Goal: Task Accomplishment & Management: Manage account settings

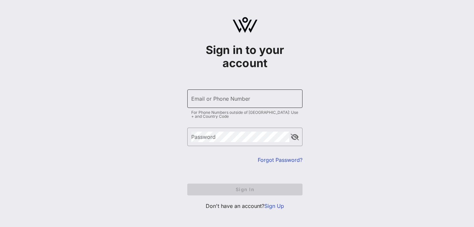
click at [238, 97] on input "Email or Phone Number" at bounding box center [244, 99] width 107 height 11
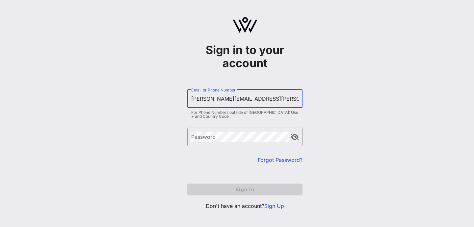
type input "chris.postema@wnco.com"
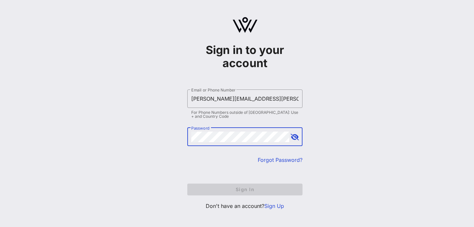
click at [272, 209] on link "Sign Up" at bounding box center [275, 206] width 20 height 7
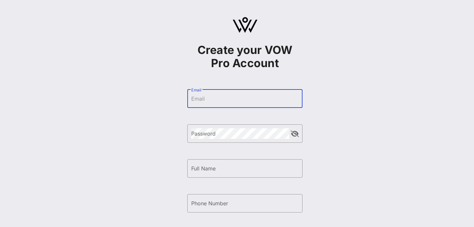
click at [224, 99] on input "Email" at bounding box center [244, 99] width 107 height 11
type input "chris.postema@wnco.com"
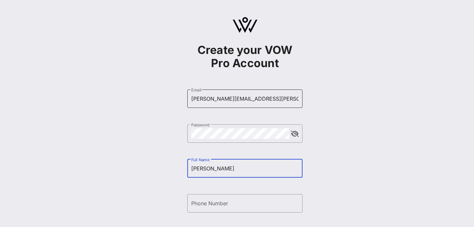
type input "Christopher"
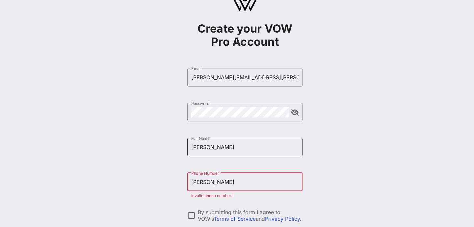
scroll to position [33, 0]
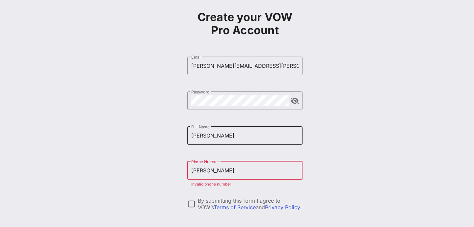
type input "Postema"
click at [235, 129] on div "Full Name Christopher" at bounding box center [244, 136] width 107 height 18
type input "Christopher Postema"
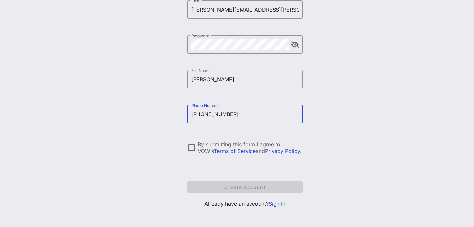
scroll to position [92, 0]
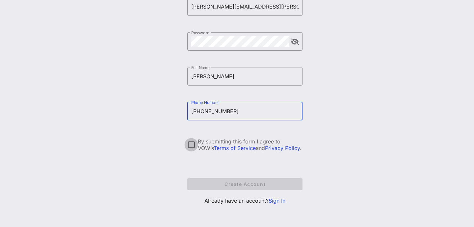
type input "+17344747938"
click at [186, 145] on div at bounding box center [191, 144] width 11 height 11
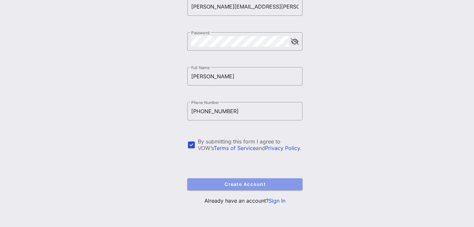
click at [231, 182] on span "Create Account" at bounding box center [245, 185] width 105 height 6
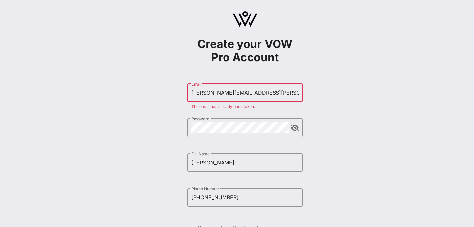
scroll to position [0, 0]
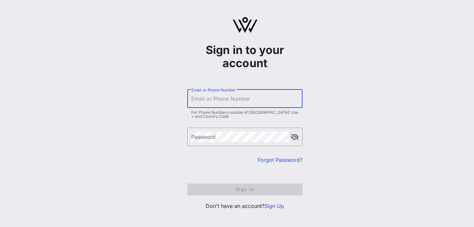
click at [226, 101] on input "Email or Phone Number" at bounding box center [244, 99] width 107 height 11
type input "chris.postema@wnco.com"
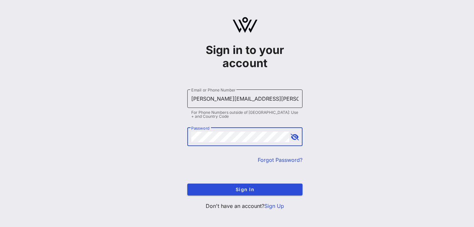
click at [187, 184] on button "Sign In" at bounding box center [244, 190] width 115 height 12
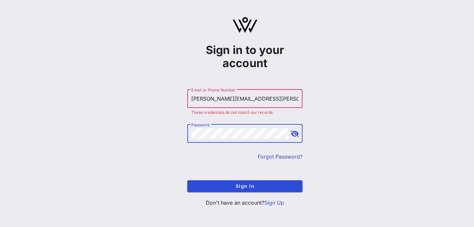
click at [187, 181] on button "Sign In" at bounding box center [244, 187] width 115 height 12
click at [292, 134] on button "append icon" at bounding box center [295, 134] width 8 height 7
click at [271, 155] on link "Forgot Password?" at bounding box center [280, 157] width 45 height 7
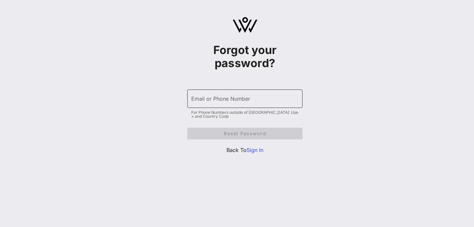
click at [263, 95] on input "Email or Phone Number" at bounding box center [244, 99] width 107 height 11
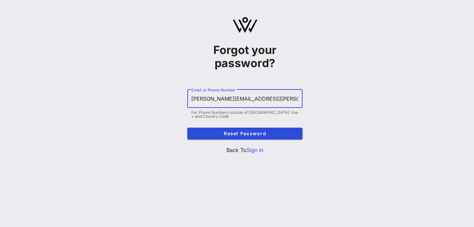
type input "chris.postema@wnco.com"
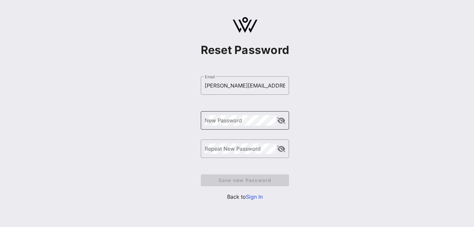
click at [235, 126] on div "New Password" at bounding box center [240, 120] width 71 height 18
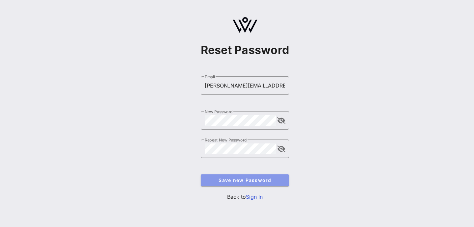
click at [261, 178] on span "Save new Password" at bounding box center [245, 181] width 78 height 6
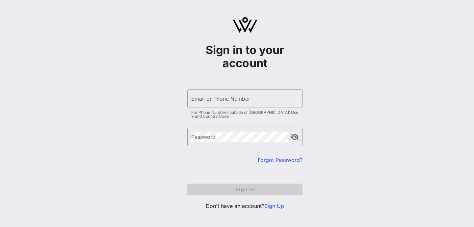
type input "chris.postema@wnco.com"
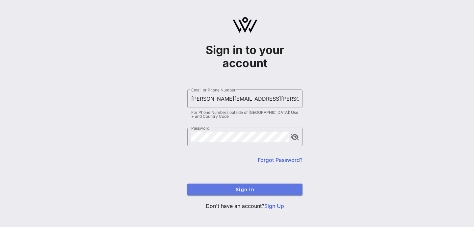
click at [245, 191] on span "Sign In" at bounding box center [245, 190] width 105 height 6
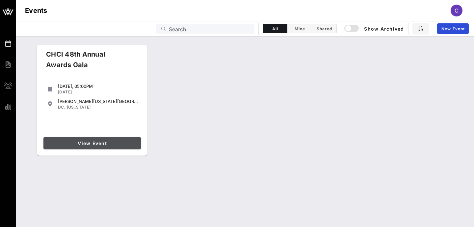
click at [96, 143] on span "View Event" at bounding box center [92, 144] width 92 height 6
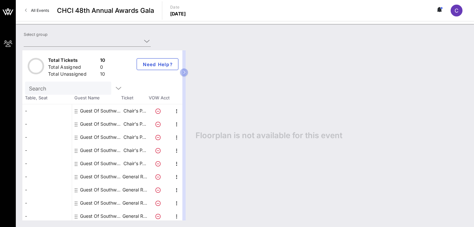
type input "Southwest Airlines (Southwest Airlines) [Chris Postema, chris.postema@wnco.com]"
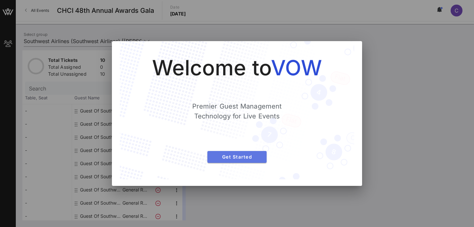
click at [236, 157] on span "Get Started" at bounding box center [237, 157] width 49 height 6
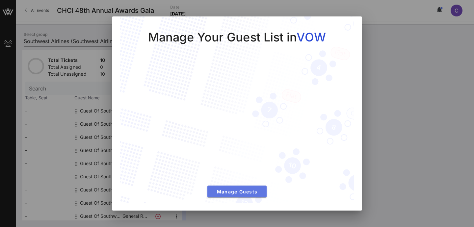
click at [238, 190] on span "Manage Guests" at bounding box center [237, 192] width 49 height 6
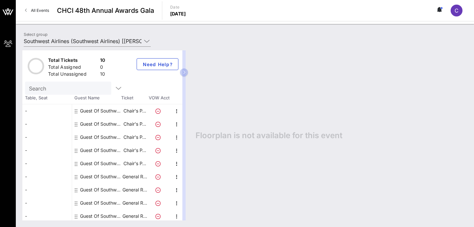
drag, startPoint x: 188, startPoint y: 73, endPoint x: 229, endPoint y: 73, distance: 40.9
click at [229, 73] on div "Total Tickets 10 Total Assigned 0 Total Unassigned 10 Need Help? Search Table, …" at bounding box center [244, 135] width 445 height 170
click at [188, 75] on button "button" at bounding box center [184, 73] width 8 height 8
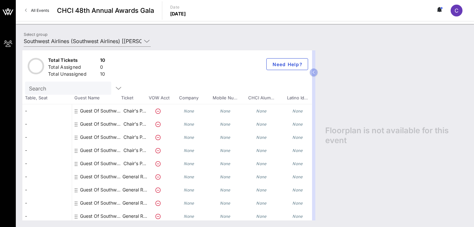
click at [75, 112] on icon at bounding box center [76, 111] width 3 height 5
click at [97, 112] on div "Guest Of Southwest Airlines" at bounding box center [101, 110] width 42 height 13
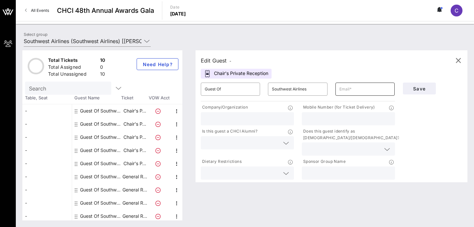
click at [353, 89] on input "text" at bounding box center [365, 89] width 51 height 11
click at [226, 93] on input "Guest Of" at bounding box center [230, 89] width 51 height 11
click at [242, 92] on input "Guest Of" at bounding box center [230, 89] width 51 height 11
click at [349, 90] on input "text" at bounding box center [365, 89] width 51 height 11
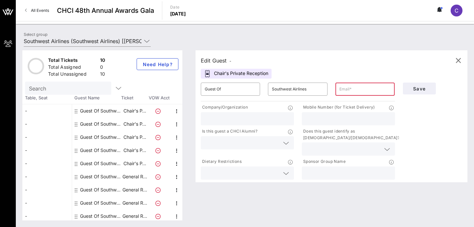
click at [259, 120] on input "text" at bounding box center [247, 119] width 85 height 9
click at [322, 116] on input "text" at bounding box center [348, 119] width 85 height 9
click at [263, 118] on input "text" at bounding box center [247, 119] width 85 height 9
click at [314, 118] on input "text" at bounding box center [348, 119] width 85 height 9
click at [331, 148] on input "text" at bounding box center [343, 149] width 75 height 9
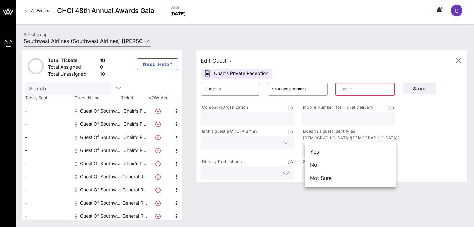
drag, startPoint x: 422, startPoint y: 114, endPoint x: 415, endPoint y: 114, distance: 6.6
click at [420, 114] on div "Save" at bounding box center [433, 130] width 68 height 102
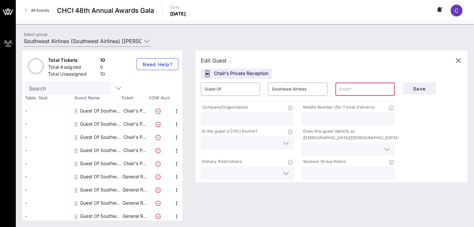
click at [365, 92] on input "text" at bounding box center [365, 89] width 51 height 11
type input "rachel.black@wnco.com"
click at [271, 113] on div at bounding box center [247, 118] width 85 height 13
type input "Southwest Airlines Co."
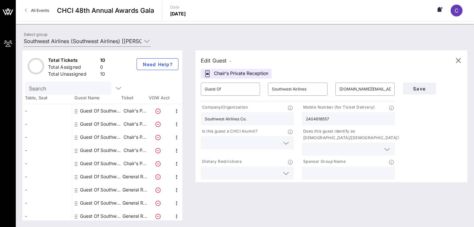
type input "2404618557"
click at [279, 141] on input "text" at bounding box center [242, 143] width 75 height 9
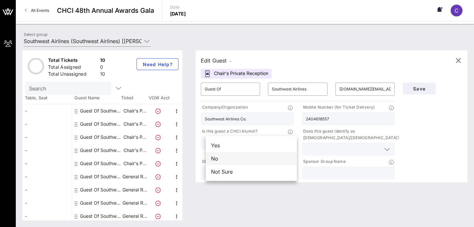
click at [266, 162] on div "No" at bounding box center [251, 158] width 91 height 13
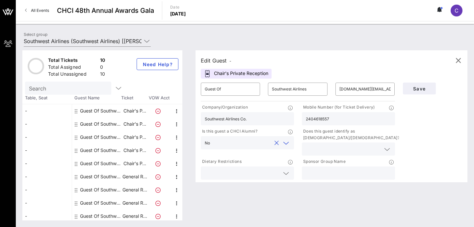
click at [390, 150] on icon at bounding box center [387, 150] width 6 height 8
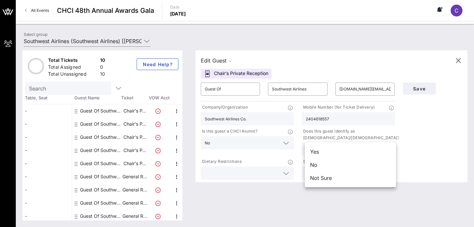
click at [370, 164] on div "No" at bounding box center [350, 164] width 91 height 13
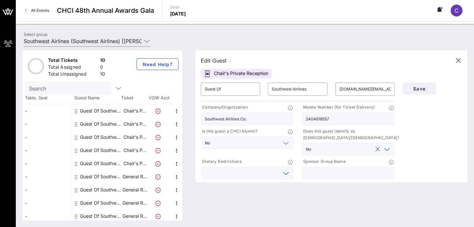
click at [277, 176] on input "text" at bounding box center [242, 173] width 75 height 9
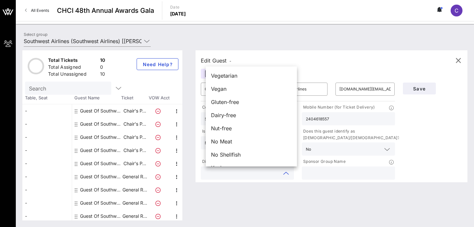
click at [283, 175] on div at bounding box center [247, 173] width 85 height 13
click at [289, 173] on icon at bounding box center [286, 174] width 6 height 8
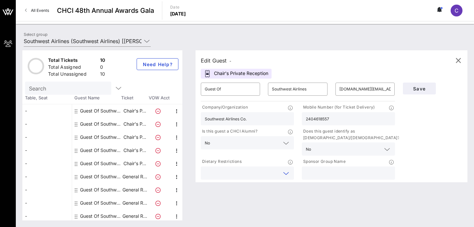
click at [289, 173] on icon at bounding box center [286, 174] width 6 height 8
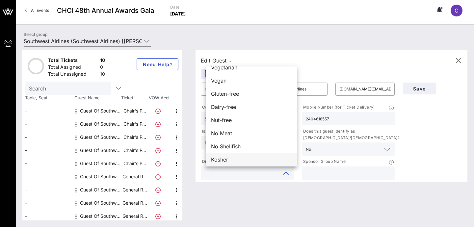
scroll to position [11, 0]
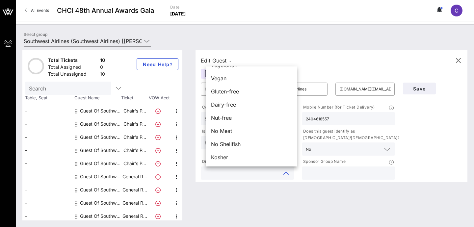
click at [282, 192] on div "Edit Guest - Chair's Private Reception ​ Guest Of ​ Southwest Airlines ​ rachel…" at bounding box center [328, 135] width 279 height 170
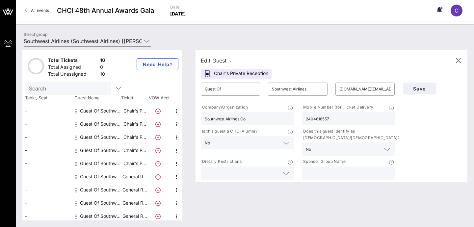
click at [345, 172] on input "text" at bounding box center [348, 173] width 85 height 9
click at [391, 163] on icon at bounding box center [391, 162] width 5 height 5
click at [341, 175] on input "text" at bounding box center [348, 173] width 85 height 9
type input "Southwest Airlines Co."
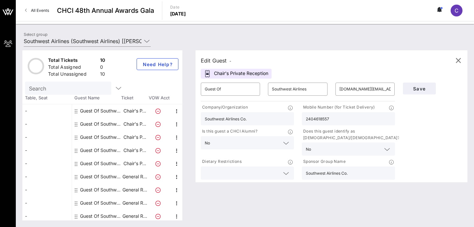
click at [396, 199] on div "Edit Guest - Chair's Private Reception ​ Guest Of ​ Southwest Airlines ​ rachel…" at bounding box center [328, 135] width 279 height 170
click at [420, 86] on span "Save" at bounding box center [420, 89] width 22 height 6
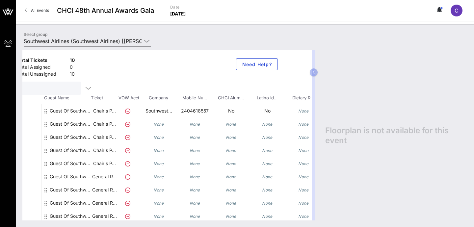
scroll to position [0, 0]
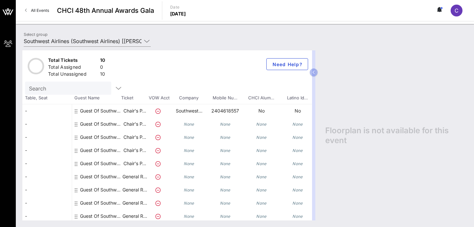
click at [121, 124] on div "Guest Of Southwest Airlines" at bounding box center [101, 124] width 42 height 13
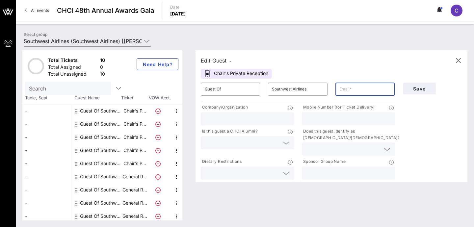
click at [354, 88] on input "text" at bounding box center [365, 89] width 51 height 11
type input "ruben.zaragoza@wnco.com"
click at [238, 118] on input "text" at bounding box center [247, 119] width 85 height 9
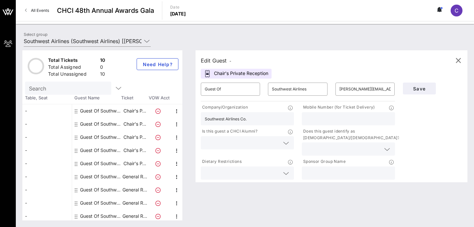
type input "Southwest Airlines Co."
type input "8184897612"
click at [280, 145] on input "text" at bounding box center [242, 143] width 75 height 9
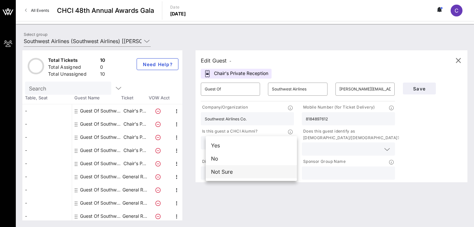
click at [264, 169] on div "Not Sure" at bounding box center [251, 171] width 91 height 13
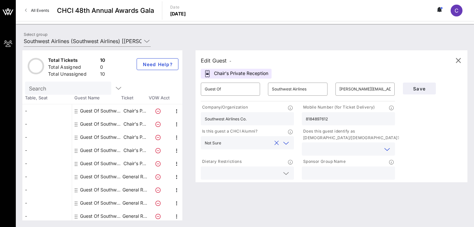
click at [336, 150] on input "text" at bounding box center [343, 149] width 75 height 9
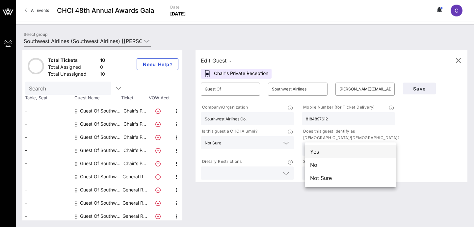
click at [348, 155] on div "Yes" at bounding box center [350, 151] width 91 height 13
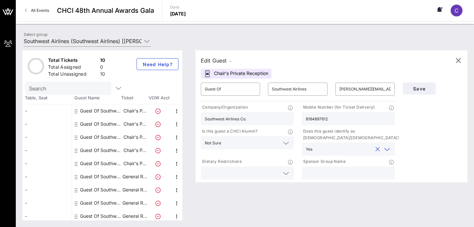
click at [287, 176] on icon at bounding box center [286, 174] width 6 height 8
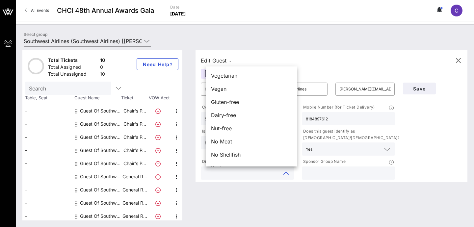
click at [311, 197] on div "Edit Guest - Chair's Private Reception ​ Guest Of ​ Southwest Airlines ​ ruben.…" at bounding box center [328, 135] width 279 height 170
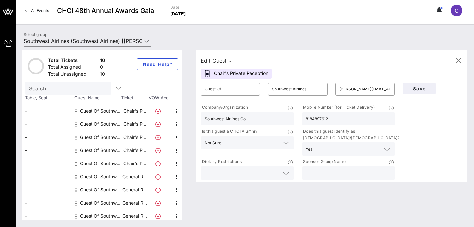
click at [324, 171] on input "text" at bounding box center [348, 173] width 85 height 9
type input "Southwest Airlines Co."
click at [337, 195] on div "Edit Guest - Chair's Private Reception ​ Guest Of ​ Southwest Airlines ​ ruben.…" at bounding box center [328, 135] width 279 height 170
click at [427, 87] on span "Save" at bounding box center [420, 89] width 22 height 6
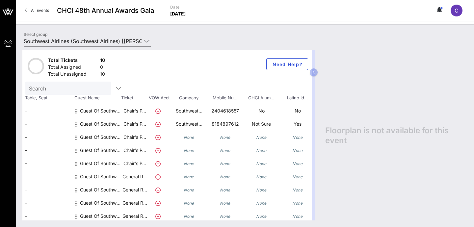
click at [42, 165] on div "-" at bounding box center [46, 163] width 49 height 13
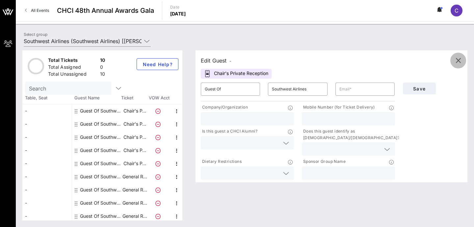
click at [461, 56] on button "button" at bounding box center [459, 61] width 16 height 16
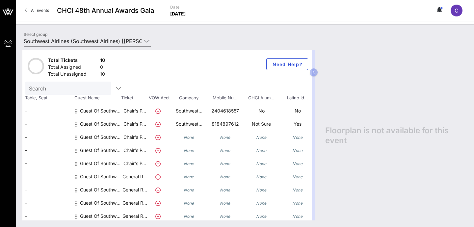
click at [119, 178] on div "Guest Of Southwest Airlines" at bounding box center [101, 176] width 42 height 13
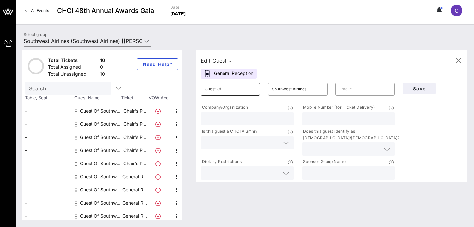
click at [246, 91] on input "Guest Of" at bounding box center [230, 89] width 51 height 11
click at [349, 89] on input "text" at bounding box center [365, 89] width 51 height 11
click at [413, 123] on div "Save" at bounding box center [433, 130] width 68 height 102
click at [373, 90] on input "ana.rodriguez" at bounding box center [365, 89] width 51 height 11
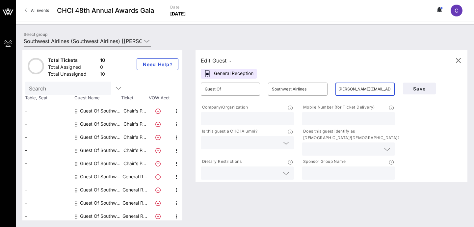
type input "ana.rodriguez2@wnco.com"
type input "Southwest Airlines Co."
type input "7737093436"
click at [280, 145] on input "text" at bounding box center [242, 143] width 75 height 9
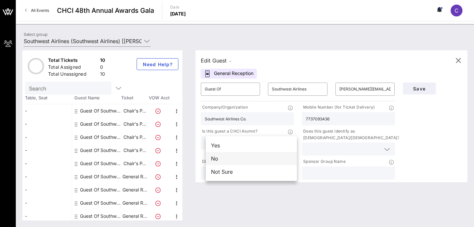
click at [262, 155] on div "No" at bounding box center [251, 158] width 91 height 13
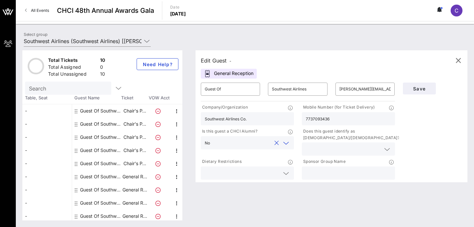
click at [325, 140] on p "Does this guest identify as Latino/Hispanic?" at bounding box center [351, 134] width 98 height 13
click at [327, 146] on input "text" at bounding box center [343, 149] width 75 height 9
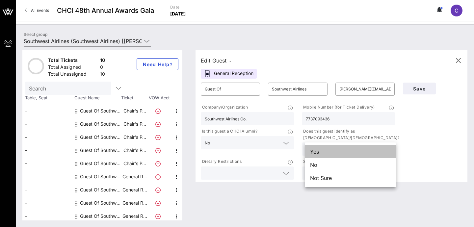
click at [330, 156] on div "Yes" at bounding box center [350, 151] width 91 height 13
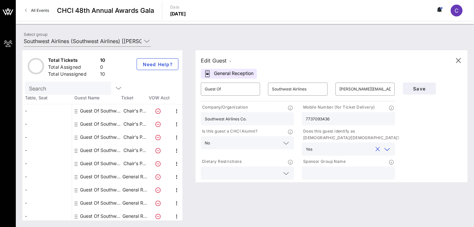
click at [286, 171] on icon at bounding box center [286, 174] width 6 height 8
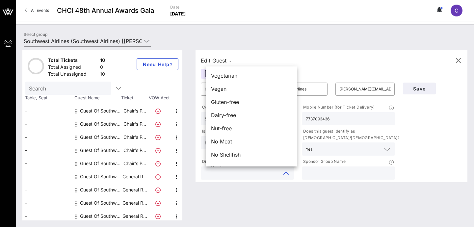
click at [305, 187] on div "Edit Guest - General Reception ​ Guest Of ​ Southwest Airlines ​ ana.rodriguez2…" at bounding box center [328, 135] width 279 height 170
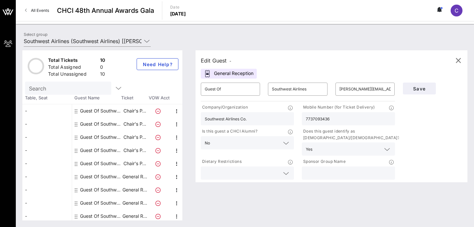
click at [332, 174] on input "text" at bounding box center [348, 173] width 85 height 9
type input "Southwest Airlines Co."
click at [303, 191] on div "Edit Guest - General Reception ​ Guest Of ​ Southwest Airlines ​ ana.rodriguez2…" at bounding box center [328, 135] width 279 height 170
click at [419, 90] on span "Save" at bounding box center [420, 89] width 22 height 6
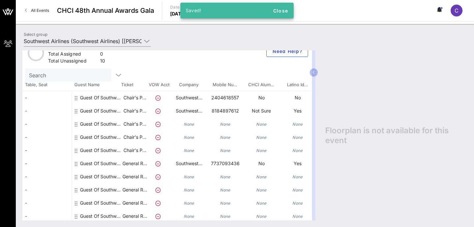
scroll to position [20, 0]
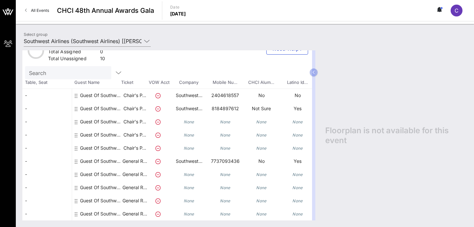
click at [120, 115] on div "Guest Of Southwest Airlines" at bounding box center [101, 121] width 42 height 13
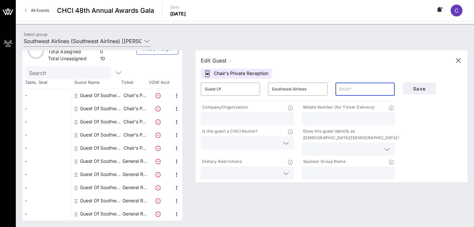
click at [355, 89] on input "text" at bounding box center [365, 89] width 51 height 11
type input "phil.gouel@wnco.com"
click at [263, 116] on input "text" at bounding box center [247, 119] width 85 height 9
type input "Southwest Airlines Co."
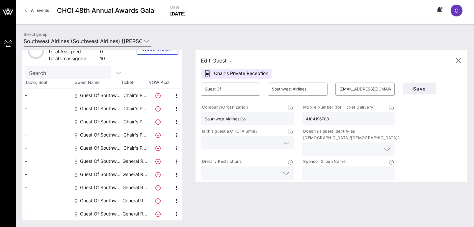
type input "4104196708"
click at [278, 144] on input "text" at bounding box center [242, 143] width 75 height 9
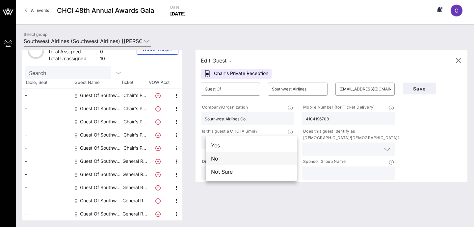
click at [280, 157] on div "No" at bounding box center [251, 158] width 91 height 13
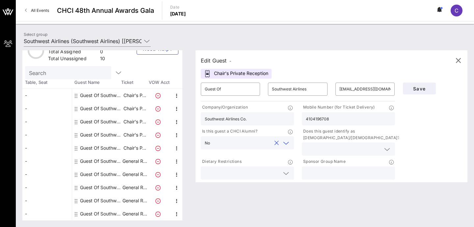
click at [331, 149] on input "text" at bounding box center [343, 149] width 75 height 9
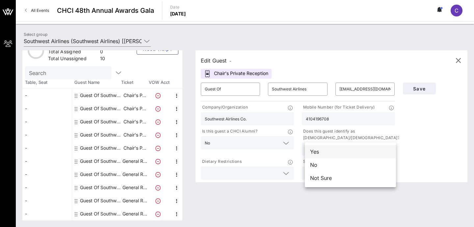
click at [341, 152] on div "Yes" at bounding box center [350, 151] width 91 height 13
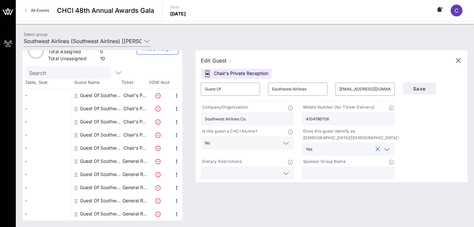
click at [294, 173] on div at bounding box center [247, 173] width 93 height 13
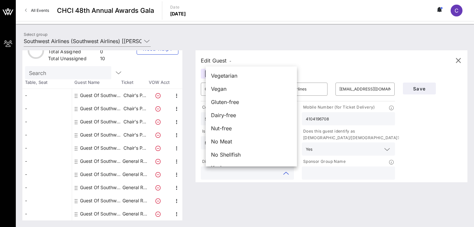
click at [294, 174] on div at bounding box center [247, 173] width 93 height 13
click at [289, 175] on icon at bounding box center [286, 174] width 6 height 8
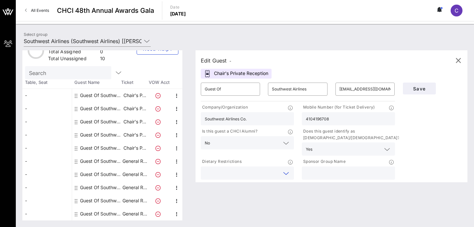
click at [378, 219] on div "Edit Guest - Chair's Private Reception ​ Guest Of ​ Southwest Airlines ​ phil.g…" at bounding box center [328, 135] width 279 height 170
click at [352, 173] on input "text" at bounding box center [348, 173] width 85 height 9
type input "Southwest Airlines Co."
click at [369, 153] on input "text" at bounding box center [344, 149] width 58 height 9
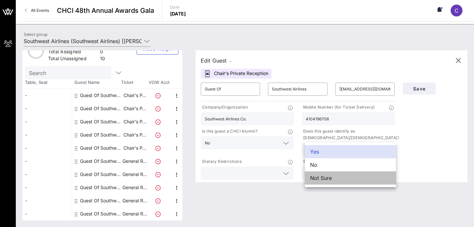
click at [367, 180] on div "Not Sure" at bounding box center [350, 178] width 91 height 13
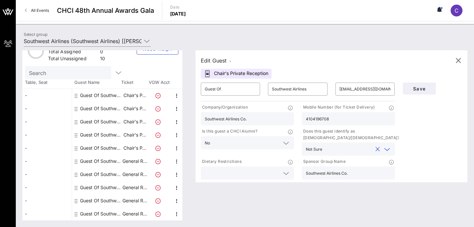
click at [230, 193] on div "Edit Guest - Chair's Private Reception ​ Guest Of ​ Southwest Airlines ​ phil.g…" at bounding box center [328, 135] width 279 height 170
click at [276, 221] on div "Total Tickets 10 Total Assigned 0 Total Unassigned 10 Need Help? Search Table, …" at bounding box center [245, 136] width 459 height 184
click at [423, 88] on span "Save" at bounding box center [420, 89] width 22 height 6
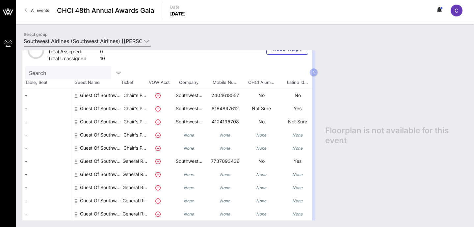
click at [398, 217] on div "Floorplan is not available for this event" at bounding box center [393, 135] width 149 height 170
click at [130, 171] on p "General R…" at bounding box center [135, 174] width 26 height 13
click at [85, 169] on div "Guest Of Southwest Airlines" at bounding box center [101, 174] width 42 height 13
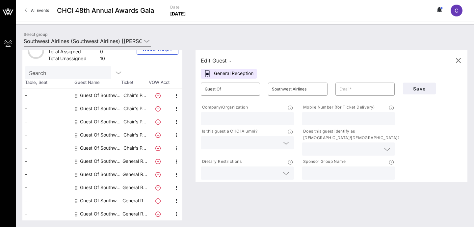
scroll to position [15, 0]
click at [377, 91] on input "text" at bounding box center [365, 89] width 51 height 11
type input "miranda.martinez@wnco.com"
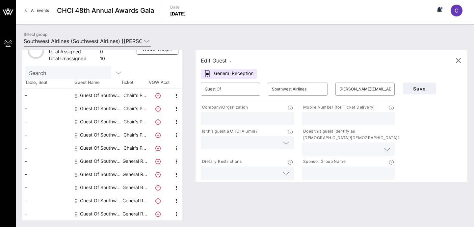
click at [255, 117] on input "text" at bounding box center [247, 119] width 85 height 9
type input "Southwest Airlines Co."
type input "2108675614"
click at [279, 140] on input "text" at bounding box center [242, 143] width 75 height 9
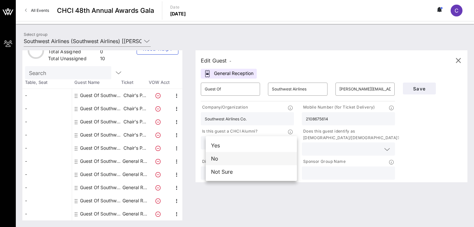
click at [274, 161] on div "No" at bounding box center [251, 158] width 91 height 13
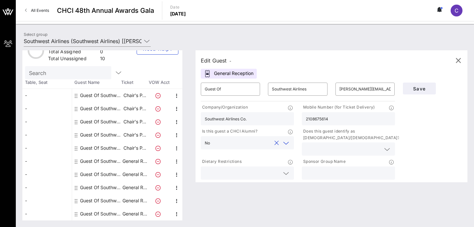
click at [368, 151] on input "text" at bounding box center [343, 149] width 75 height 9
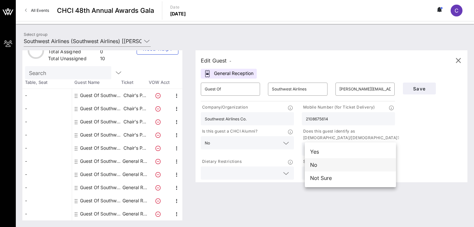
click at [370, 158] on div "No" at bounding box center [350, 164] width 91 height 13
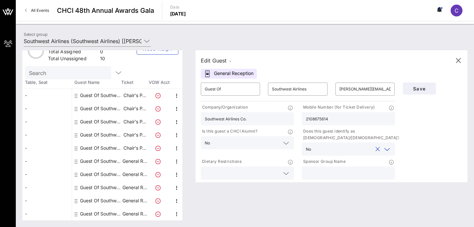
click at [369, 154] on div "No" at bounding box center [348, 149] width 85 height 13
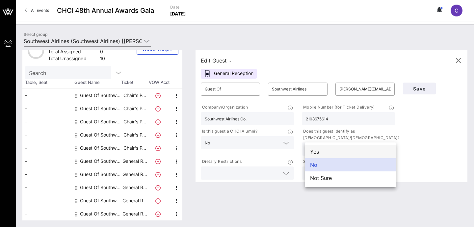
click at [362, 155] on div "Yes" at bounding box center [350, 151] width 91 height 13
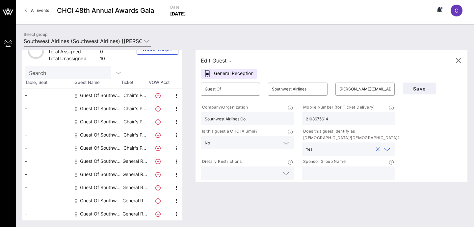
click at [316, 176] on input "text" at bounding box center [348, 173] width 85 height 9
type input "Southwest Airlines Co."
click at [417, 92] on button "Save" at bounding box center [419, 89] width 33 height 12
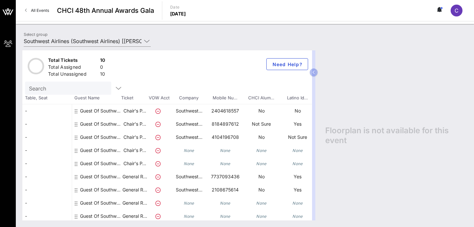
click at [121, 150] on div "Guest Of Southwest Airlines" at bounding box center [101, 150] width 42 height 13
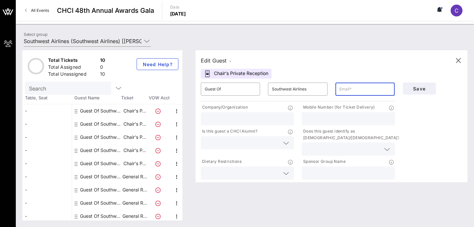
click at [370, 88] on input "text" at bounding box center [365, 89] width 51 height 11
type input "juan.suarez@wnco.com"
click at [265, 116] on input "text" at bounding box center [247, 119] width 85 height 9
type input "Southwest Airlines Co."
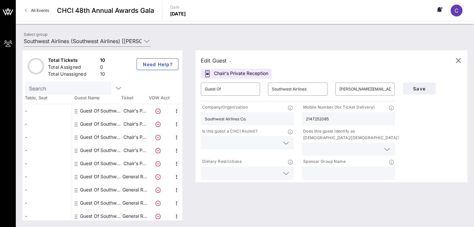
type input "2147252085"
click at [290, 147] on div at bounding box center [286, 143] width 8 height 8
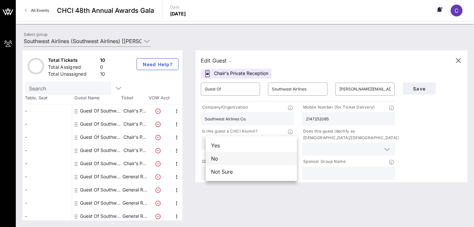
click at [263, 157] on div "No" at bounding box center [251, 158] width 91 height 13
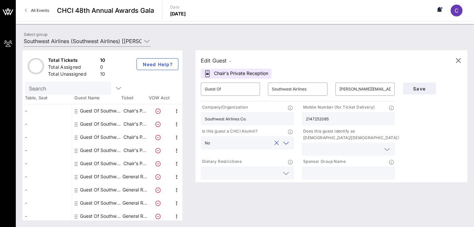
click at [390, 148] on icon at bounding box center [387, 150] width 6 height 8
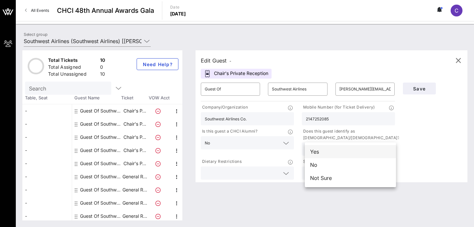
click at [369, 156] on div "Yes" at bounding box center [350, 151] width 91 height 13
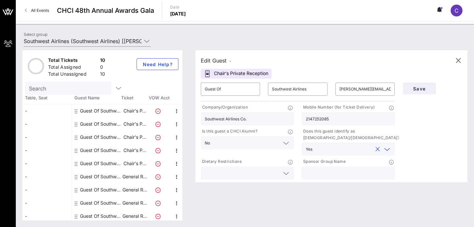
click at [368, 176] on input "text" at bounding box center [348, 173] width 85 height 9
type input "Southwest Airlines Co."
click at [419, 90] on span "Save" at bounding box center [420, 89] width 22 height 6
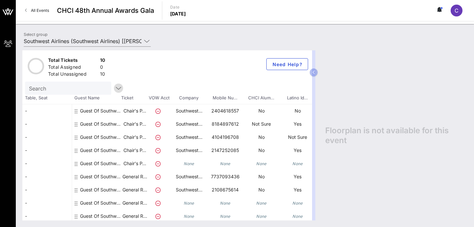
click at [115, 88] on icon "button" at bounding box center [119, 88] width 8 height 8
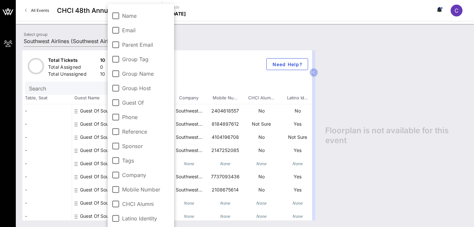
click at [198, 79] on div "Total Tickets 10 Total Assigned 0 Total Unassigned 10 Need Help?" at bounding box center [167, 65] width 290 height 31
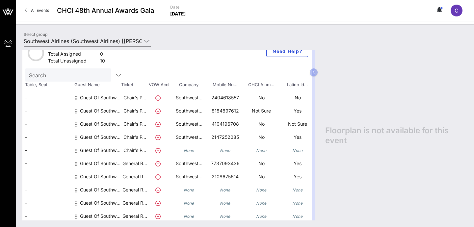
scroll to position [20, 0]
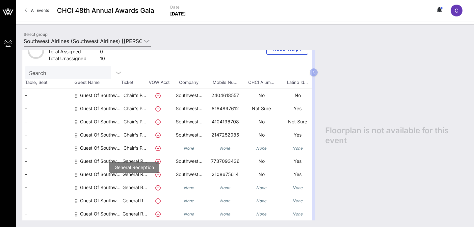
click at [134, 183] on p "General R…" at bounding box center [135, 187] width 26 height 13
click at [177, 181] on div "None" at bounding box center [189, 187] width 36 height 13
click at [141, 183] on p "General R…" at bounding box center [135, 187] width 26 height 13
click at [106, 181] on div "Guest Of Southwest Airlines" at bounding box center [101, 187] width 42 height 13
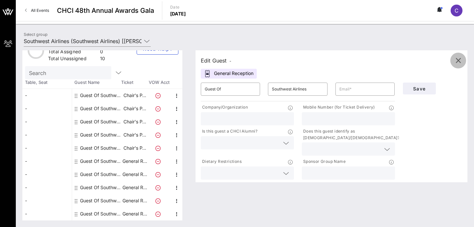
click at [460, 57] on icon "button" at bounding box center [459, 61] width 8 height 8
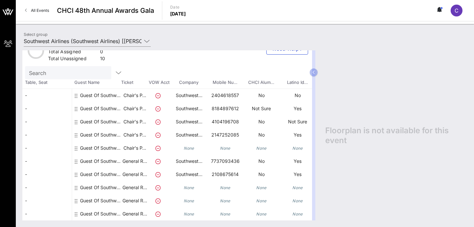
click at [106, 184] on div "Guest Of Southwest Airlines" at bounding box center [101, 187] width 42 height 13
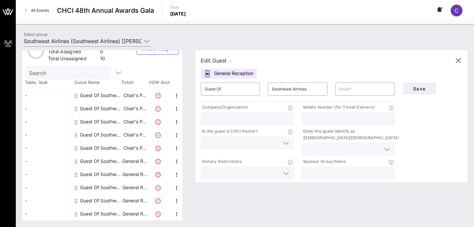
scroll to position [15, 0]
click at [372, 93] on input "text" at bounding box center [365, 89] width 51 height 11
type input "jasmine.rodriguez@wnco.com"
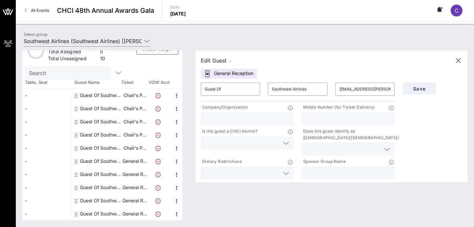
click at [423, 55] on div "Edit Guest - General Reception ​ Guest Of ​ Southwest Airlines ​ jasmine.rodrig…" at bounding box center [332, 116] width 272 height 132
click at [277, 116] on input "text" at bounding box center [247, 119] width 85 height 9
type input "Southwest Airlines Co."
type input "4697030431"
click at [289, 141] on icon at bounding box center [286, 143] width 6 height 8
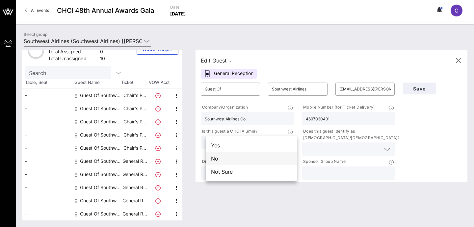
click at [267, 162] on div "No" at bounding box center [251, 158] width 91 height 13
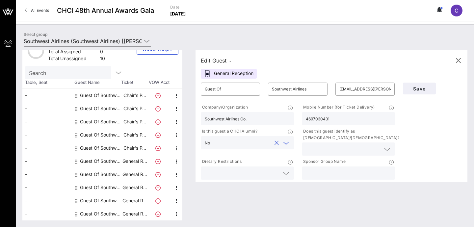
click at [393, 147] on div at bounding box center [348, 149] width 93 height 13
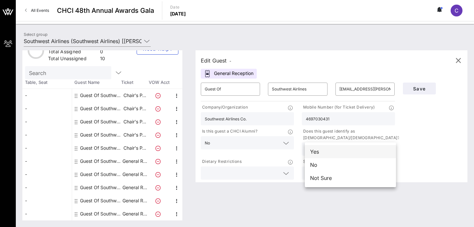
click at [361, 150] on div "Yes" at bounding box center [350, 151] width 91 height 13
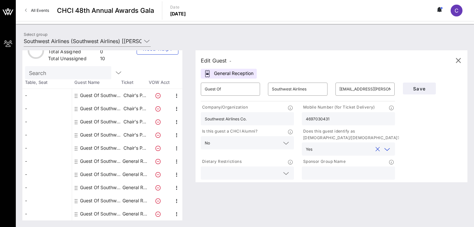
click at [333, 173] on input "text" at bounding box center [348, 173] width 85 height 9
type input "Southwest Airlines Co."
click at [418, 89] on span "Save" at bounding box center [420, 89] width 22 height 6
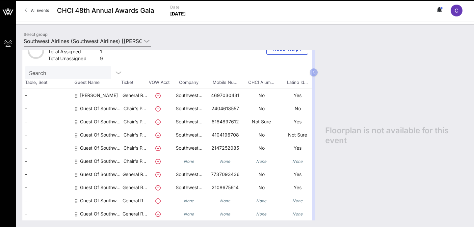
scroll to position [20, 0]
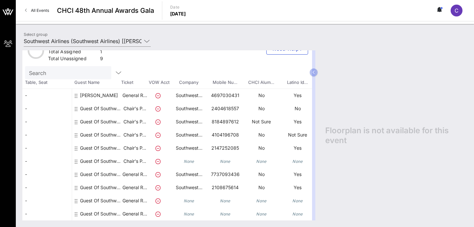
click at [103, 145] on div "Guest Of Southwest Airlines" at bounding box center [101, 151] width 42 height 18
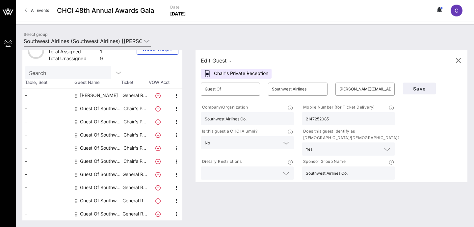
scroll to position [15, 0]
click at [454, 59] on span "button" at bounding box center [459, 61] width 16 height 8
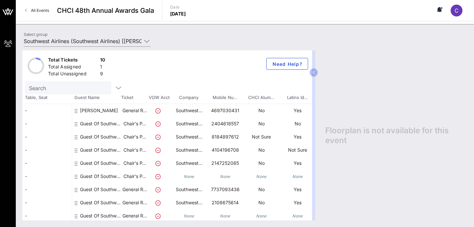
scroll to position [0, 0]
click at [106, 113] on div "Jasmine Rodriguez" at bounding box center [99, 113] width 38 height 18
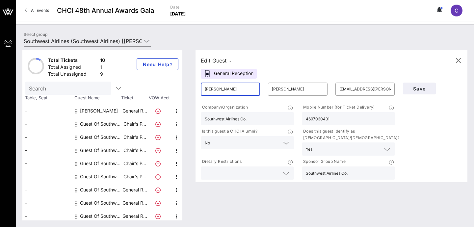
click at [255, 89] on input "Jasmine" at bounding box center [230, 89] width 51 height 11
type input "Guest of"
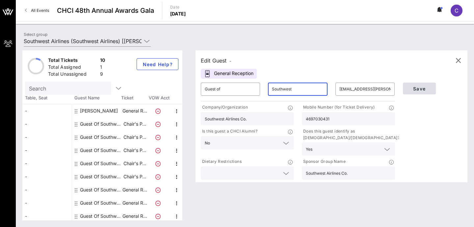
type input "Southwest"
click at [426, 87] on span "Save" at bounding box center [420, 89] width 22 height 6
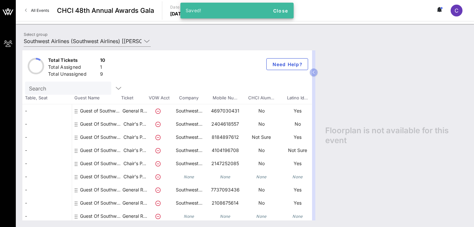
scroll to position [20, 0]
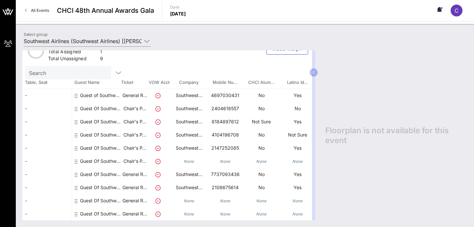
click at [95, 89] on div "Guest of Southwest" at bounding box center [101, 98] width 42 height 18
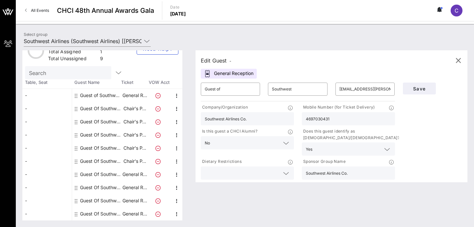
click at [97, 109] on div "Guest Of Southwest Airlines" at bounding box center [101, 108] width 42 height 13
type input "Guest Of"
type input "Southwest Airlines"
type input "rachel.black@wnco.com"
type input "2404618557"
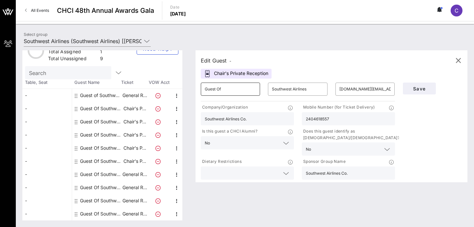
click at [248, 88] on input "Guest Of" at bounding box center [230, 89] width 51 height 11
click at [247, 88] on input "Guest Of" at bounding box center [230, 89] width 51 height 11
type input "Rachel"
type input "Black"
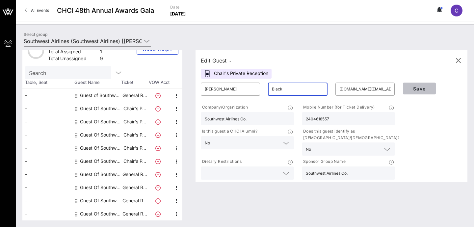
click at [428, 86] on span "Save" at bounding box center [420, 89] width 22 height 6
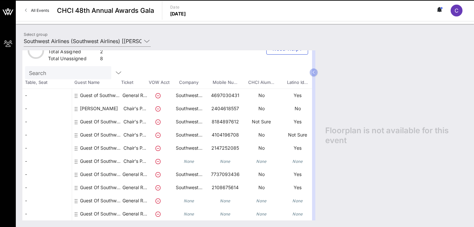
scroll to position [20, 0]
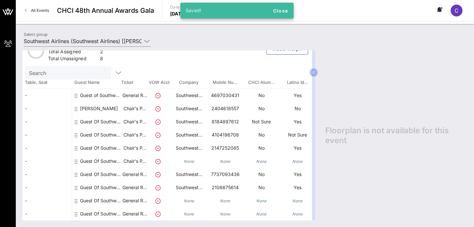
click at [109, 91] on div "Guest of Southwest" at bounding box center [101, 98] width 42 height 18
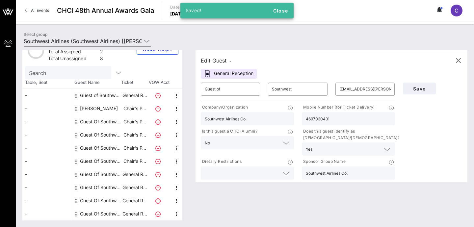
scroll to position [15, 0]
click at [245, 87] on input "Guest of" at bounding box center [230, 89] width 51 height 11
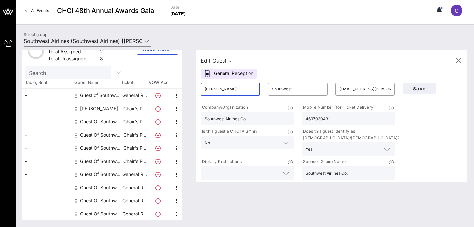
type input "Jasmine"
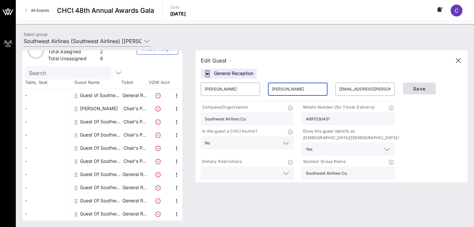
type input "Rodriguez"
click at [424, 87] on span "Save" at bounding box center [420, 89] width 22 height 6
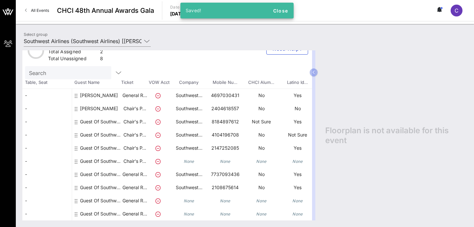
click at [102, 118] on div "Guest Of Southwest Airlines" at bounding box center [101, 124] width 42 height 18
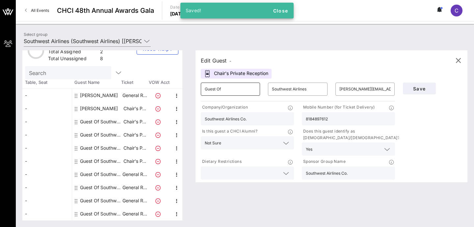
click at [242, 94] on input "Guest Of" at bounding box center [230, 89] width 51 height 11
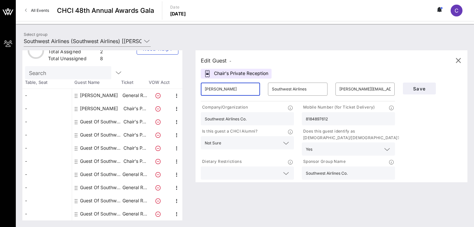
type input "Ruben"
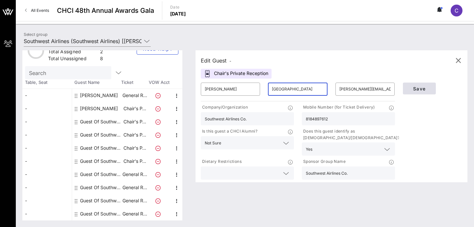
type input "Zaragoza"
click at [421, 90] on span "Save" at bounding box center [420, 89] width 22 height 6
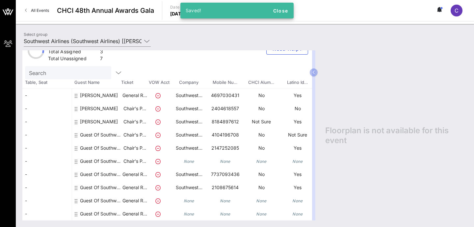
click at [93, 130] on div "Guest Of Southwest Airlines" at bounding box center [101, 137] width 42 height 18
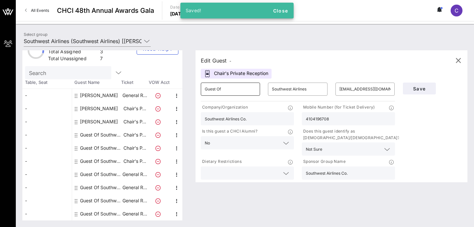
click at [255, 89] on input "Guest Of" at bounding box center [230, 89] width 51 height 11
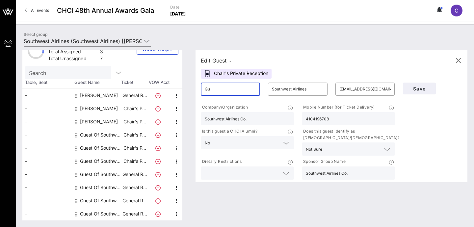
type input "G"
type input "Phil"
type input "H"
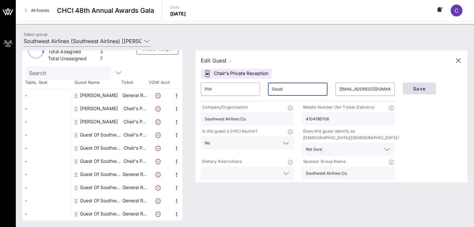
type input "Gouel"
click at [412, 91] on span "Save" at bounding box center [420, 89] width 22 height 6
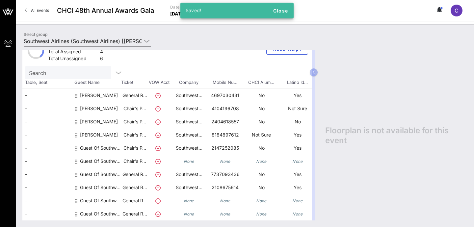
click at [95, 147] on div "Guest Of Southwest Airlines" at bounding box center [101, 151] width 42 height 18
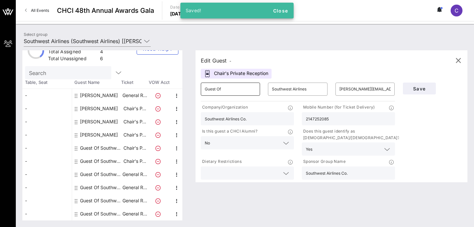
click at [226, 91] on input "Guest Of" at bounding box center [230, 89] width 51 height 11
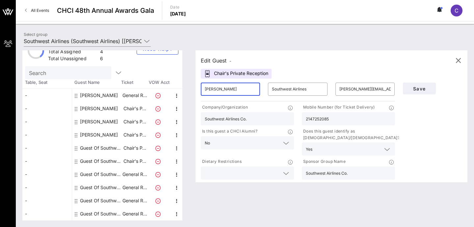
type input "Juan"
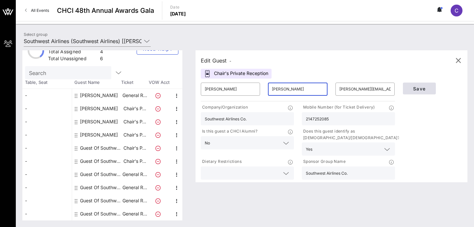
type input "Suarez"
click at [417, 88] on span "Save" at bounding box center [420, 89] width 22 height 6
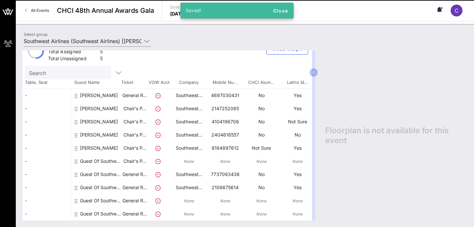
scroll to position [20, 0]
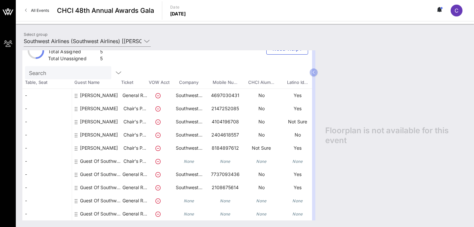
click at [96, 169] on div "Guest Of Southwest Airlines" at bounding box center [101, 177] width 42 height 18
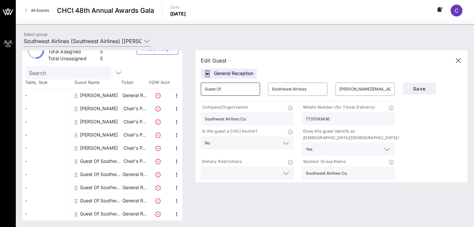
click at [231, 91] on input "Guest Of" at bounding box center [230, 89] width 51 height 11
type input "Ana"
type input "Rodriguez"
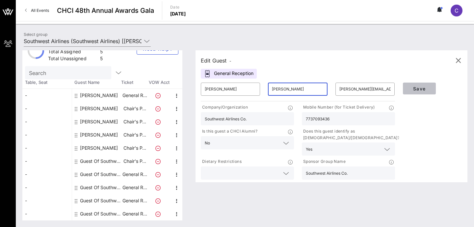
click at [426, 88] on span "Save" at bounding box center [420, 89] width 22 height 6
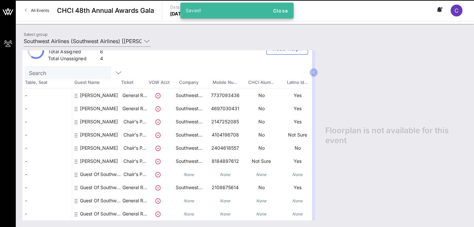
scroll to position [20, 0]
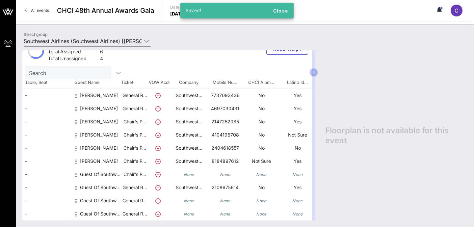
click at [114, 185] on div "Guest Of Southwest Airlines" at bounding box center [101, 190] width 42 height 18
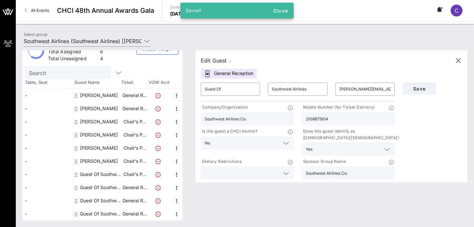
scroll to position [15, 0]
click at [246, 93] on input "Guest Of" at bounding box center [230, 89] width 51 height 11
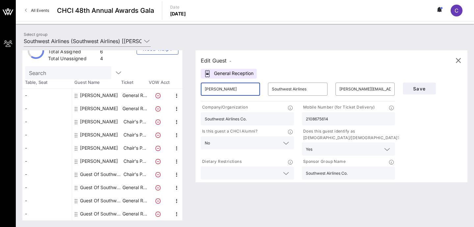
type input "Miranda"
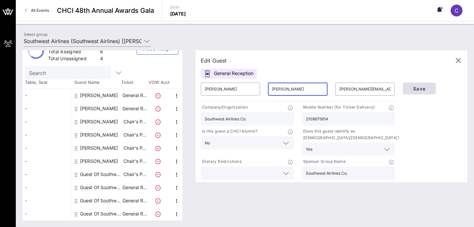
type input "Martinez"
click at [413, 86] on span "Save" at bounding box center [420, 89] width 22 height 6
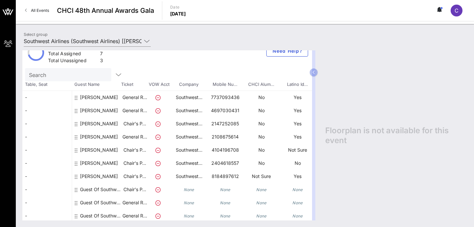
scroll to position [20, 0]
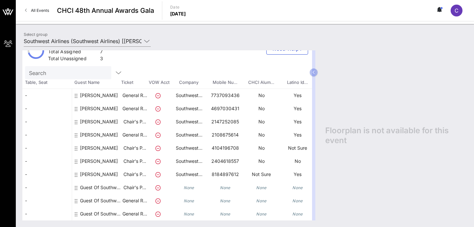
click at [112, 184] on div "Guest Of Southwest Airlines" at bounding box center [101, 187] width 42 height 13
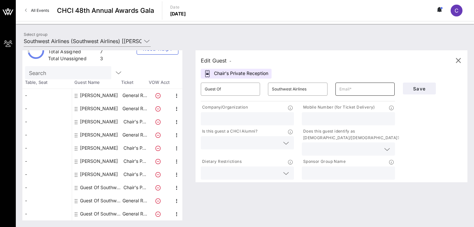
click at [350, 89] on input "text" at bounding box center [365, 89] width 51 height 11
click at [254, 91] on input "Guest Of" at bounding box center [230, 89] width 51 height 11
type input "Sierra"
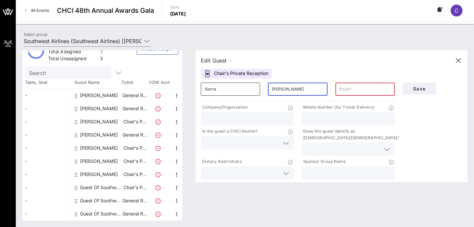
type input "Grimes"
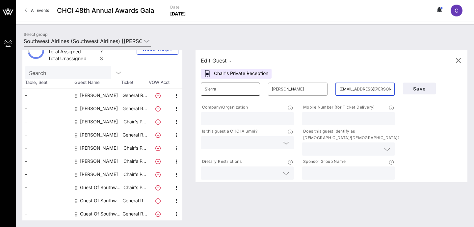
type input "sierra.grimes@wnco.com"
type input "Southwest Airlines Co."
type input "2023080793"
click at [263, 143] on input "text" at bounding box center [242, 143] width 75 height 9
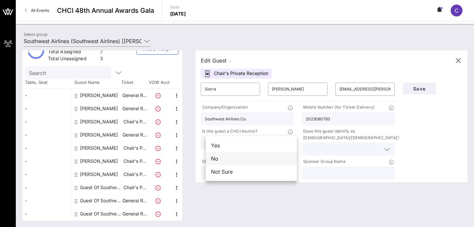
click at [275, 157] on div "No" at bounding box center [251, 158] width 91 height 13
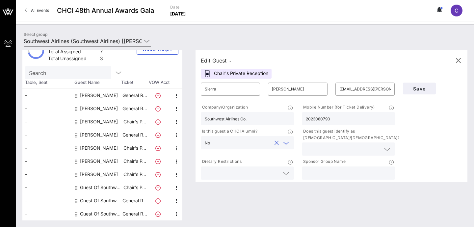
click at [342, 154] on div at bounding box center [348, 149] width 85 height 13
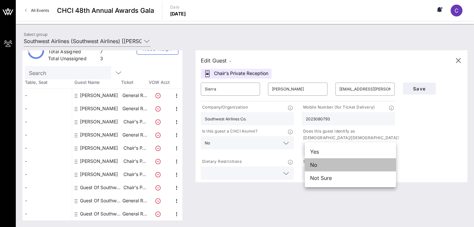
click at [343, 171] on div "No" at bounding box center [350, 164] width 91 height 13
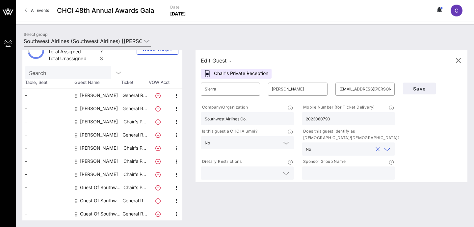
click at [322, 174] on input "text" at bounding box center [348, 173] width 85 height 9
type input "Southwest Airlines Co."
click at [415, 182] on div "Edit Guest - Chair's Private Reception ​ Sierra ​ Grimes ​ sierra.grimes@wnco.c…" at bounding box center [332, 116] width 272 height 132
click at [421, 91] on span "Save" at bounding box center [420, 89] width 22 height 6
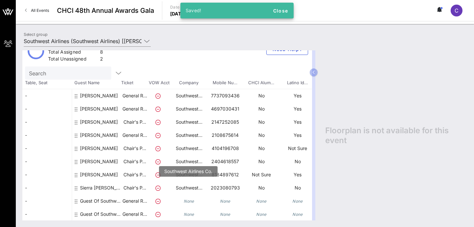
scroll to position [20, 0]
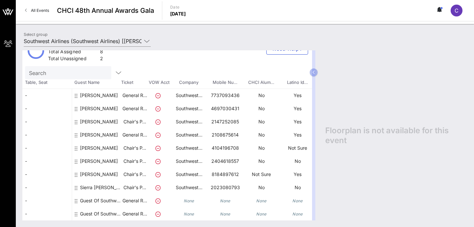
click at [424, 162] on div "Floorplan is not available for this event" at bounding box center [393, 135] width 149 height 170
click at [105, 194] on div "Guest Of Southwest Airlines" at bounding box center [101, 200] width 42 height 13
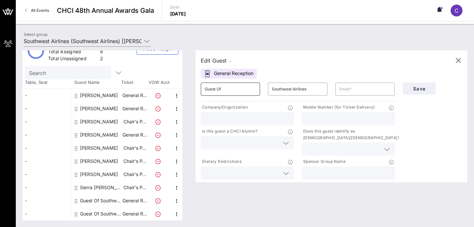
click at [240, 95] on div "Guest Of" at bounding box center [230, 89] width 51 height 13
click at [240, 94] on input "Guest Of" at bounding box center [230, 89] width 51 height 11
click at [240, 93] on input "Guest Of" at bounding box center [230, 89] width 51 height 11
type input "G"
type input "Lea"
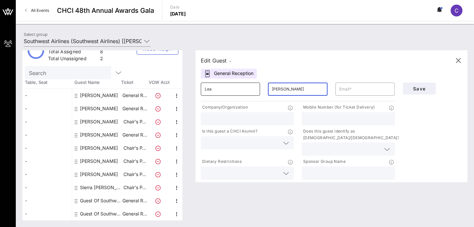
type input "Gonzalez"
click at [364, 73] on div "Edit Guest - General Reception ​ Lea ​ Gonzalez ​ Company/Organization Mobile N…" at bounding box center [332, 116] width 272 height 132
click at [342, 119] on input "text" at bounding box center [348, 119] width 85 height 9
click at [270, 120] on input "text" at bounding box center [247, 119] width 85 height 9
click at [330, 190] on div "Edit Guest - General Reception ​ Lea ​ Gonzalez ​ Company/Organization Mobile N…" at bounding box center [328, 135] width 279 height 170
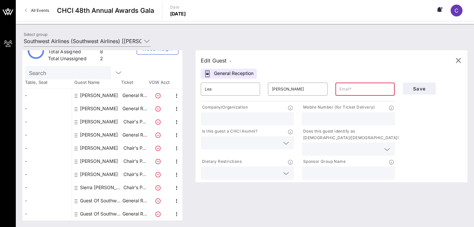
click at [356, 66] on div "Edit Guest - General Reception ​ Lea ​ Gonzalez ​ Company/Organization Mobile N…" at bounding box center [332, 116] width 272 height 132
click at [351, 92] on input "text" at bounding box center [365, 89] width 51 height 11
click at [343, 89] on input "lhonzalez@" at bounding box center [365, 89] width 51 height 11
click at [377, 90] on input "lgonzalez@" at bounding box center [365, 89] width 51 height 11
type input "lgonzalez@latinas.org"
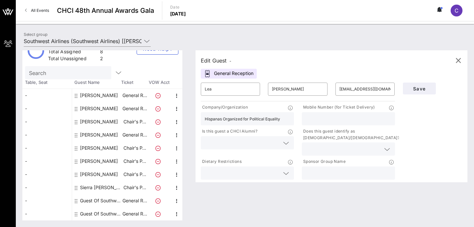
click at [289, 119] on input "Hispanas Organized for Political Equality" at bounding box center [247, 119] width 85 height 9
type input "Hispanas Organized for Political Equality (HOPE)"
type input "8184938883"
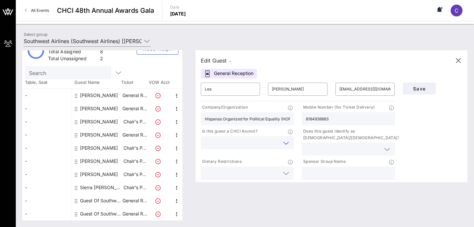
click at [272, 141] on input "text" at bounding box center [242, 143] width 75 height 9
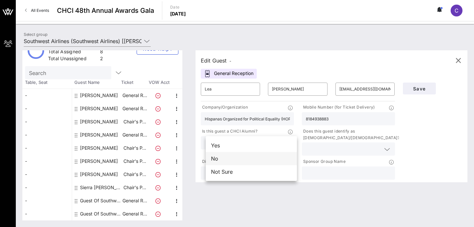
click at [261, 156] on div "No" at bounding box center [251, 158] width 91 height 13
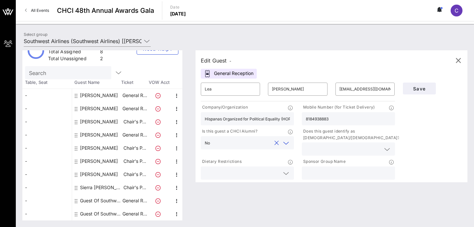
click at [348, 146] on input "text" at bounding box center [343, 149] width 75 height 9
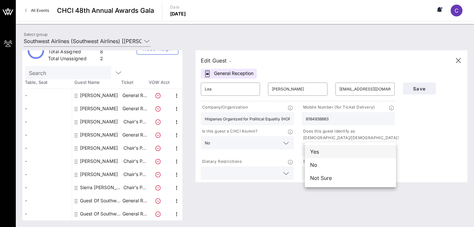
click at [347, 154] on div "Yes" at bounding box center [350, 151] width 91 height 13
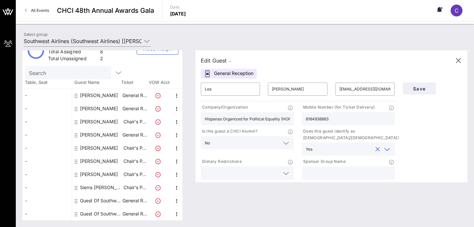
click at [327, 177] on input "text" at bounding box center [348, 173] width 85 height 9
type input "Southwest Airlines Co."
click at [422, 91] on span "Save" at bounding box center [420, 89] width 22 height 6
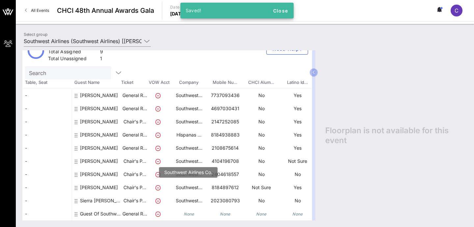
scroll to position [20, 0]
